Goal: Share content

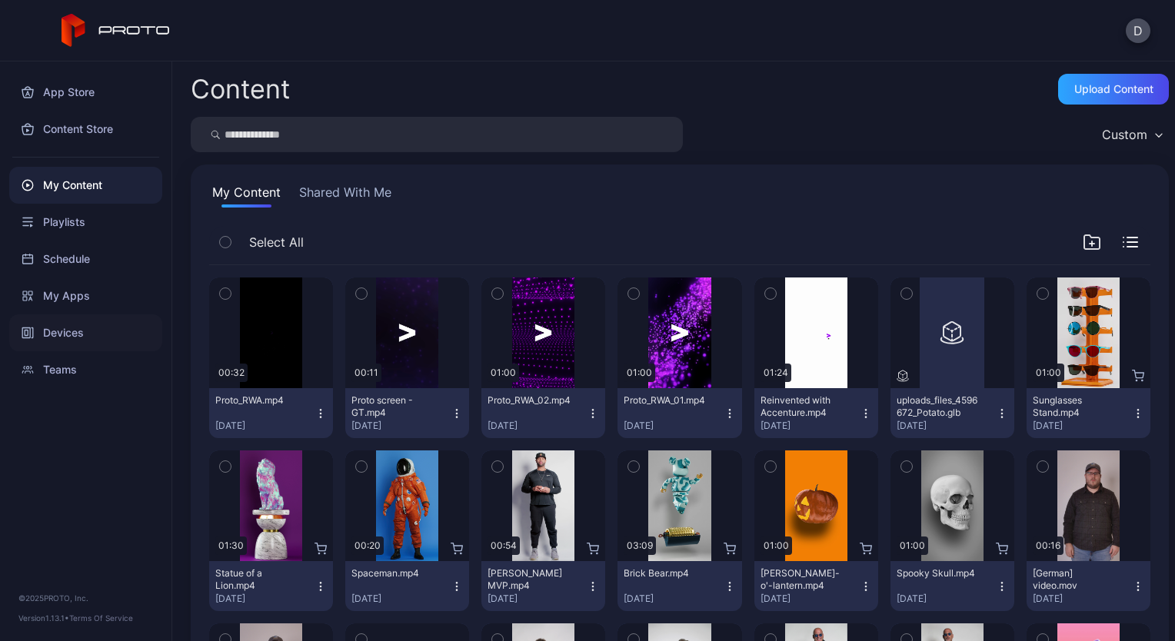
click at [60, 335] on div "Devices" at bounding box center [85, 333] width 153 height 37
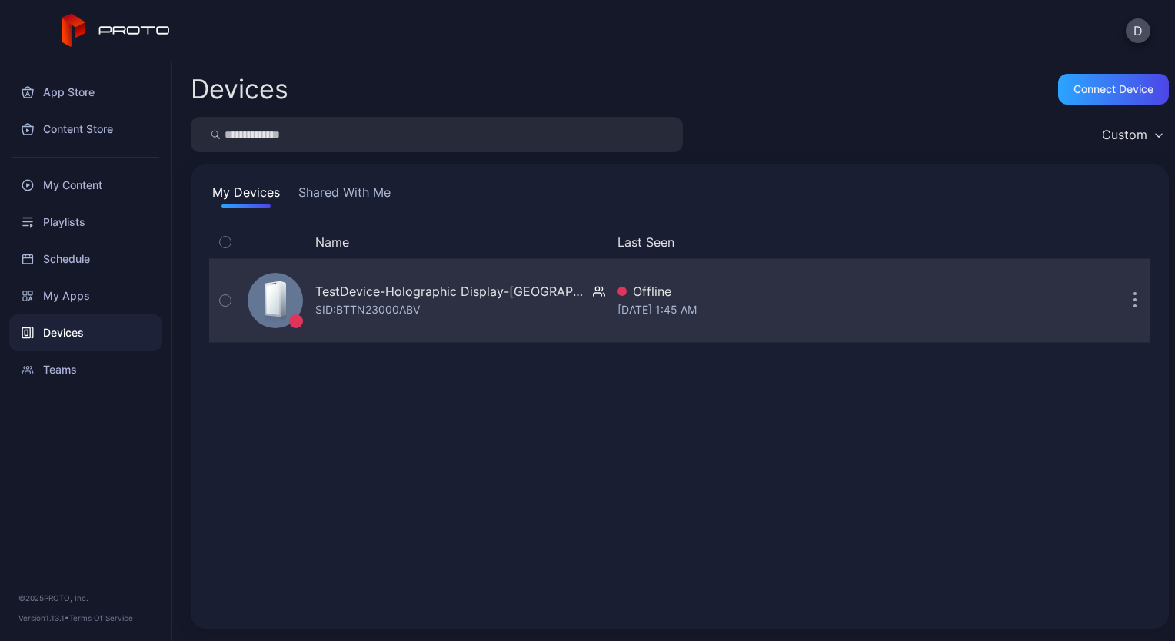
click at [1120, 301] on button "button" at bounding box center [1135, 300] width 31 height 31
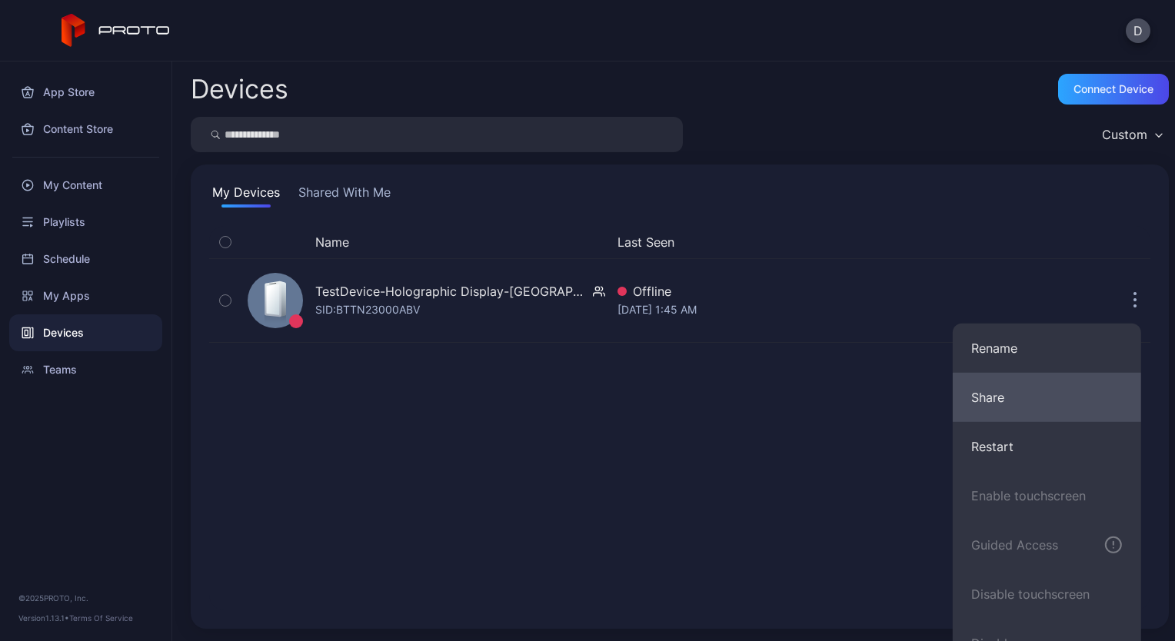
click at [1036, 389] on button "Share" at bounding box center [1047, 397] width 188 height 49
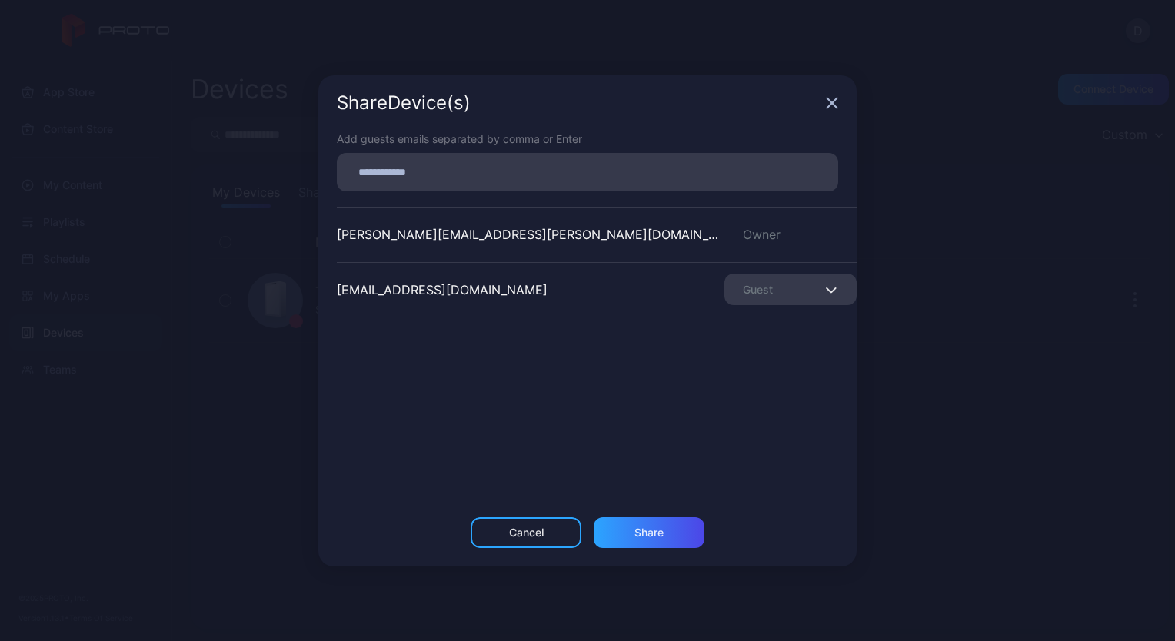
click at [428, 178] on input at bounding box center [587, 172] width 483 height 20
paste input
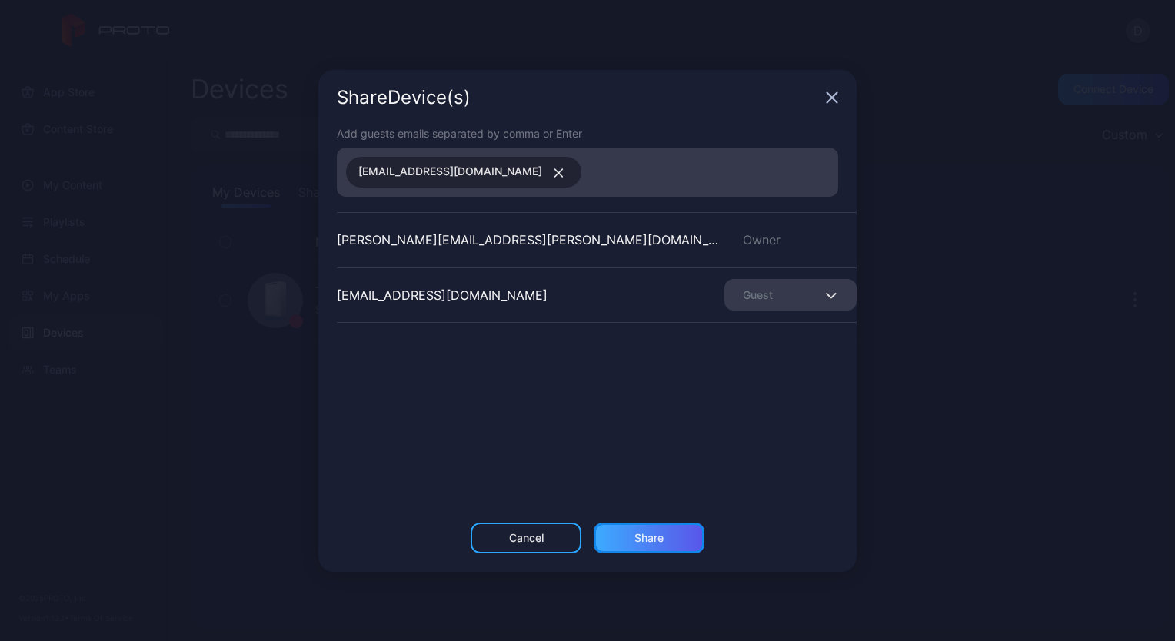
click at [644, 538] on div "Share" at bounding box center [649, 538] width 29 height 12
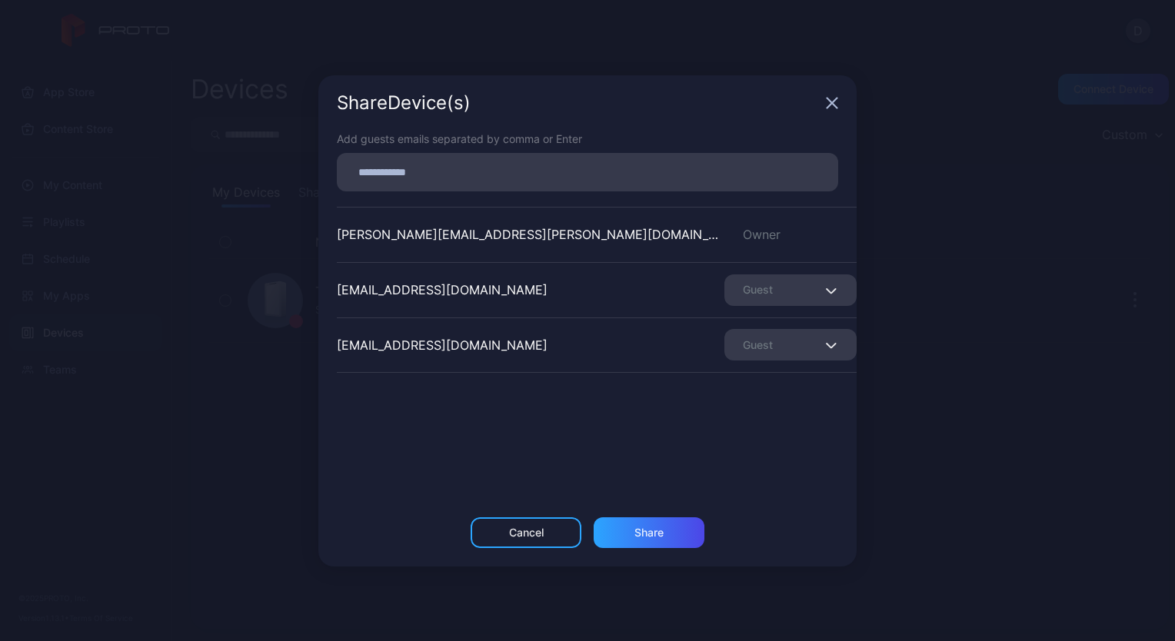
click at [820, 113] on div "Share Device (s)" at bounding box center [587, 102] width 538 height 55
click at [828, 108] on icon "button" at bounding box center [833, 103] width 10 height 10
